Goal: Entertainment & Leisure: Consume media (video, audio)

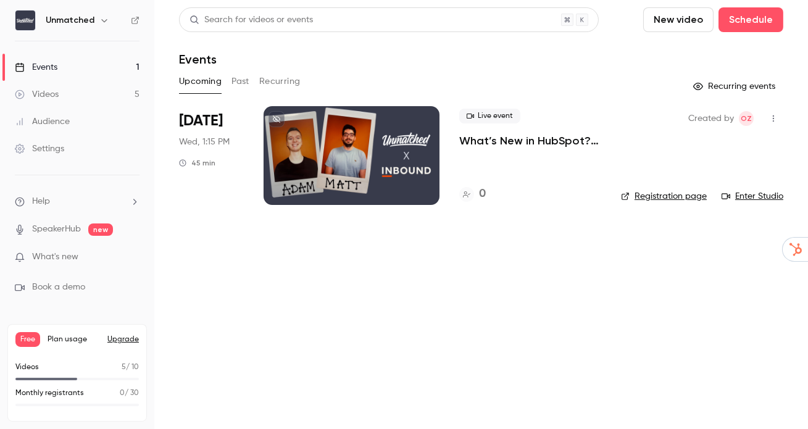
click at [88, 96] on link "Videos 5" at bounding box center [77, 94] width 154 height 27
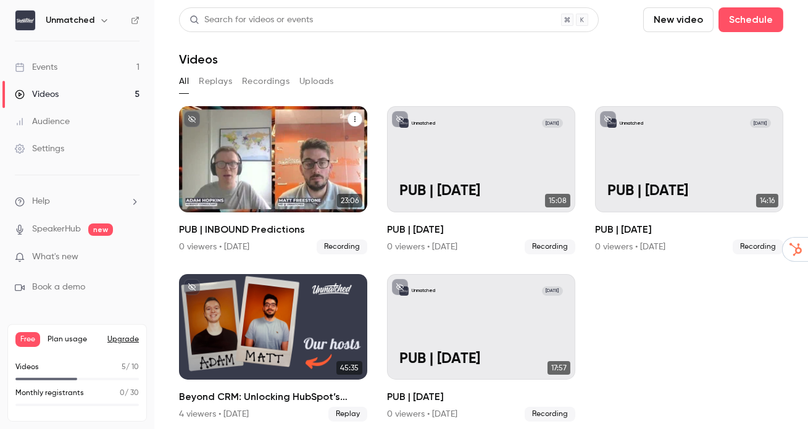
click at [257, 201] on div "Unmatched [DATE] PUB | INBOUND Predictions" at bounding box center [273, 159] width 188 height 106
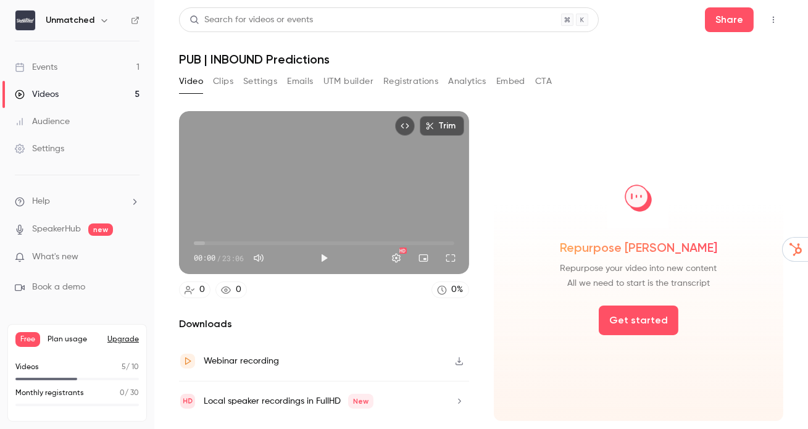
click at [461, 362] on icon "button" at bounding box center [459, 361] width 10 height 9
